Goal: Information Seeking & Learning: Learn about a topic

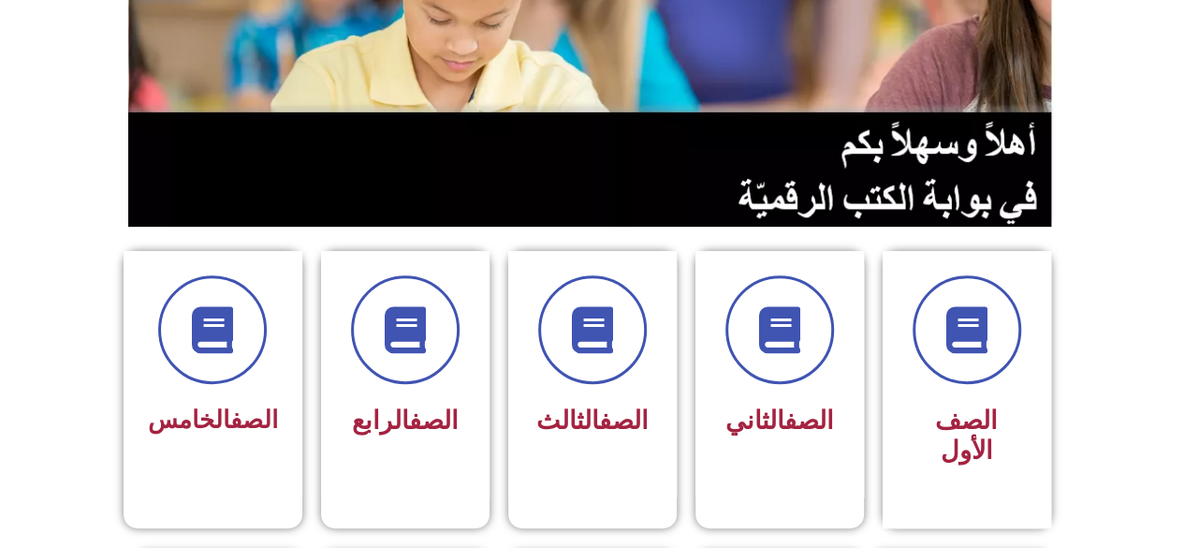
scroll to position [281, 0]
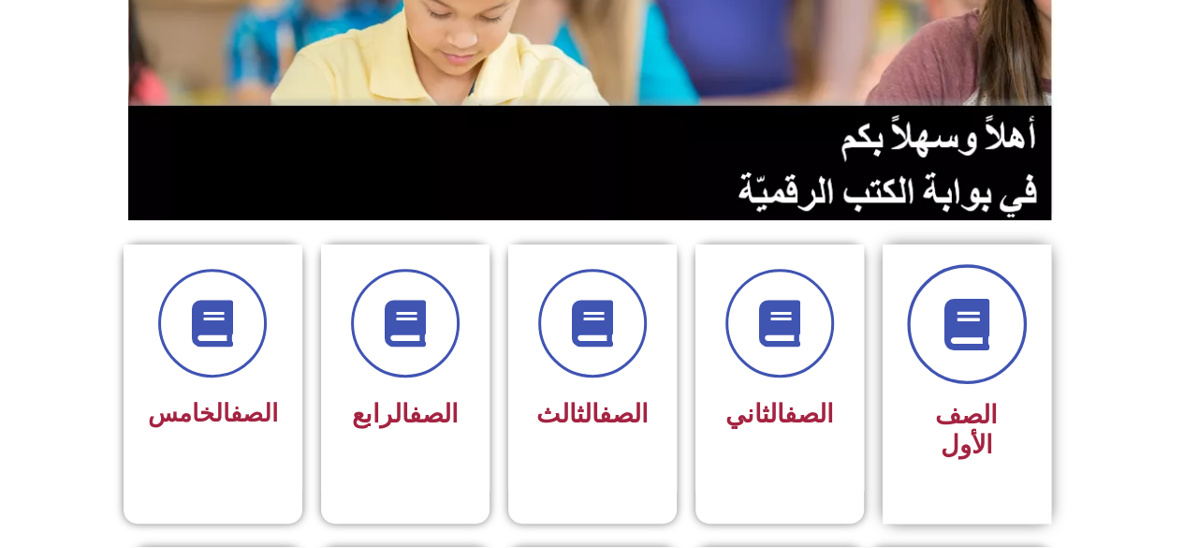
click at [989, 341] on icon at bounding box center [966, 324] width 51 height 51
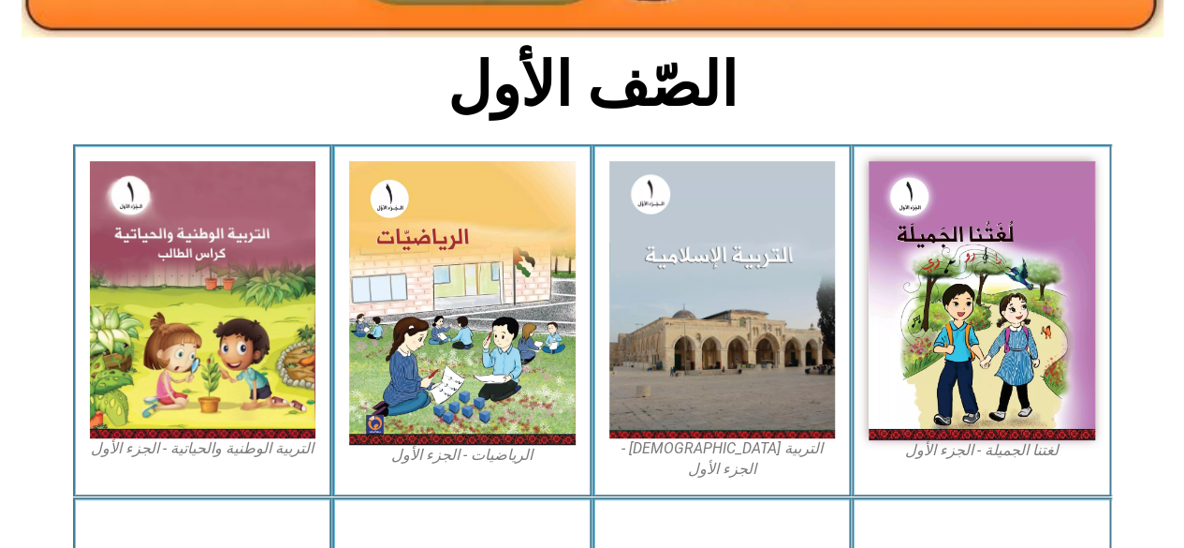
scroll to position [468, 0]
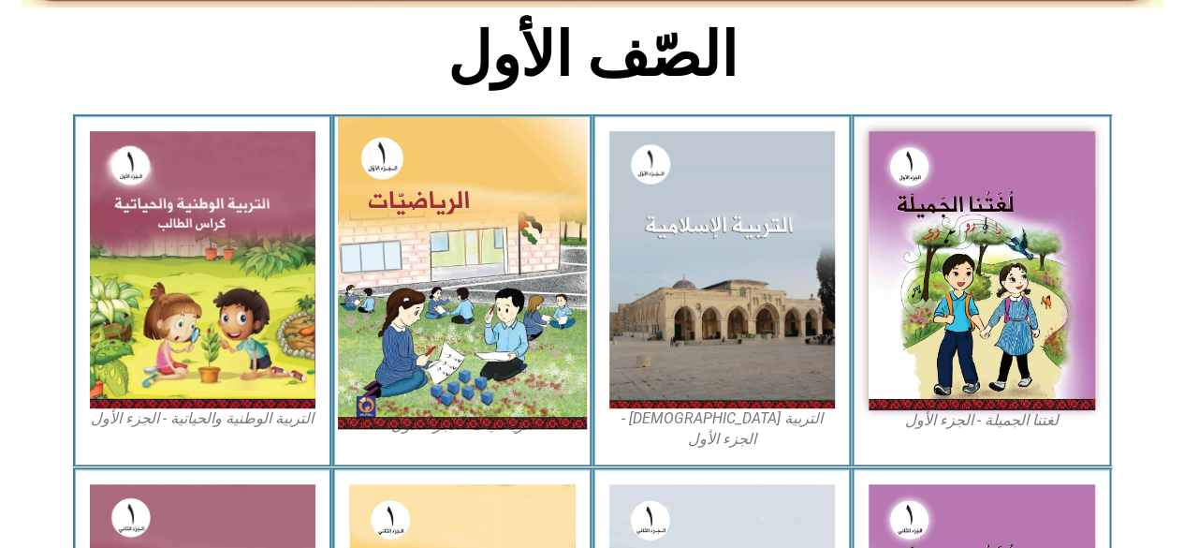
click at [525, 275] on img at bounding box center [462, 273] width 249 height 312
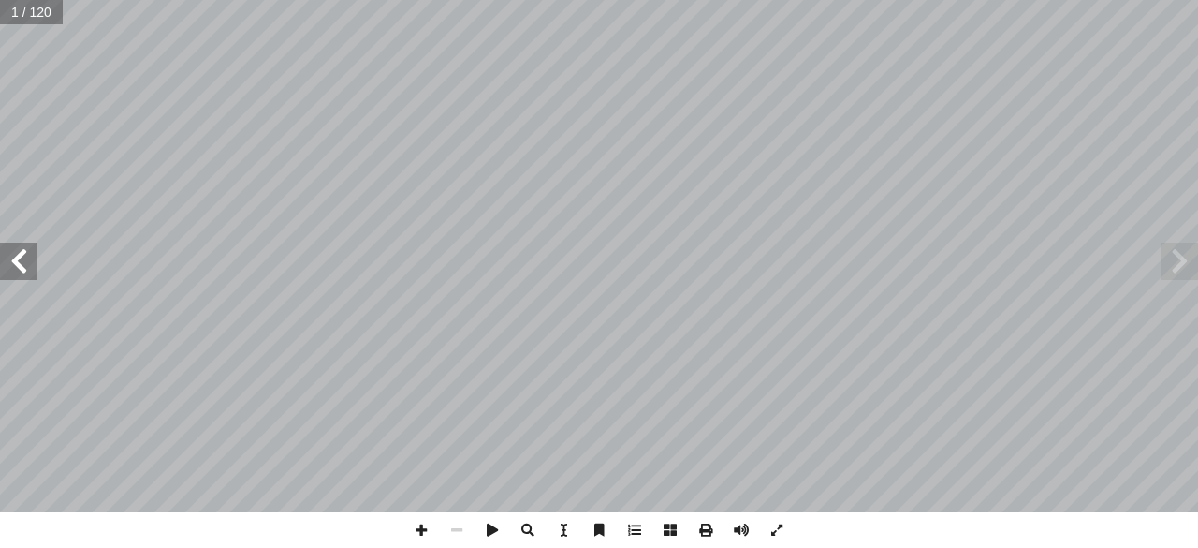
click at [34, 265] on span at bounding box center [18, 261] width 37 height 37
click at [1184, 266] on span at bounding box center [1179, 261] width 37 height 37
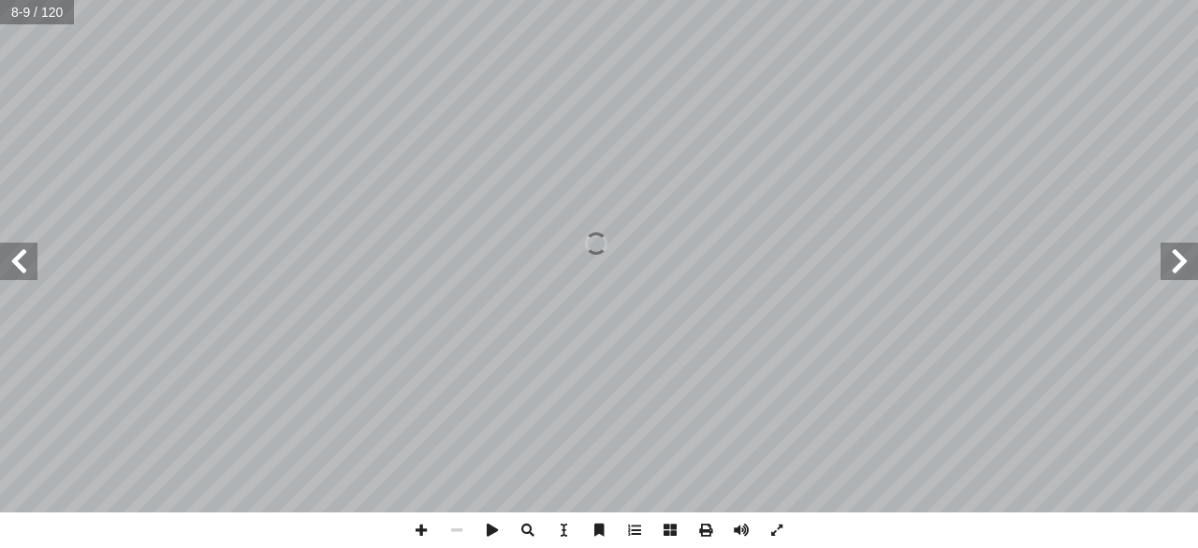
click at [1184, 266] on span at bounding box center [1179, 261] width 37 height 37
